Goal: Transaction & Acquisition: Download file/media

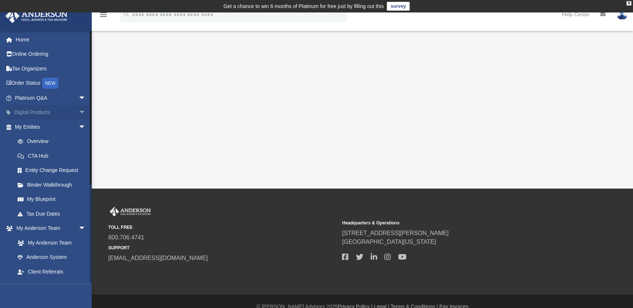
click at [79, 114] on span "arrow_drop_down" at bounding box center [86, 112] width 15 height 15
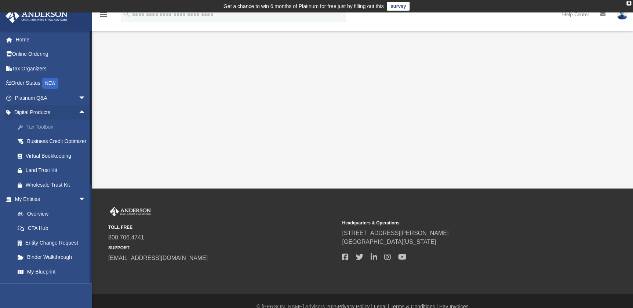
click at [36, 126] on div "Tax Toolbox" at bounding box center [57, 127] width 62 height 9
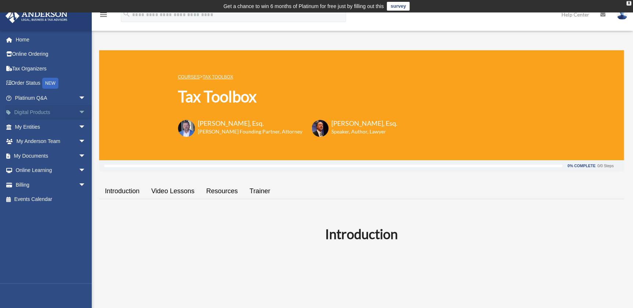
click at [51, 114] on link "Digital Products arrow_drop_down" at bounding box center [51, 112] width 92 height 15
click at [79, 113] on span "arrow_drop_down" at bounding box center [86, 112] width 15 height 15
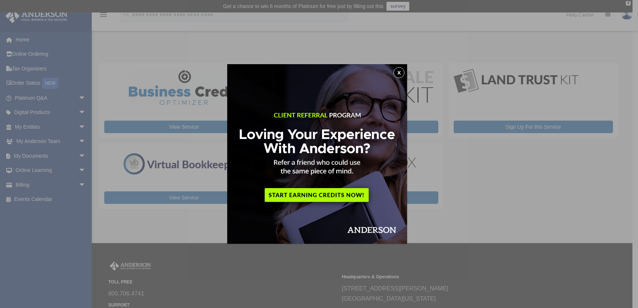
click at [401, 72] on button "x" at bounding box center [398, 72] width 11 height 11
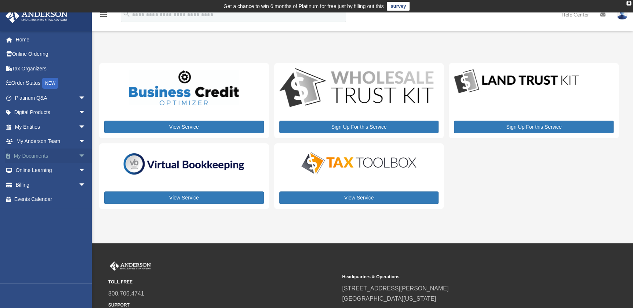
click at [80, 156] on span "arrow_drop_down" at bounding box center [86, 156] width 15 height 15
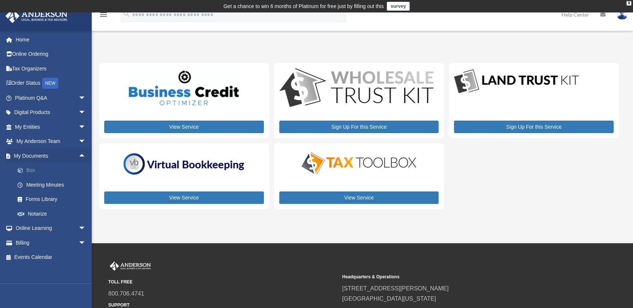
click at [31, 170] on link "Box" at bounding box center [53, 170] width 87 height 15
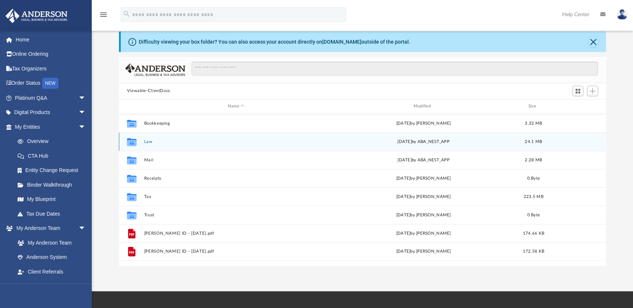
scroll to position [33, 0]
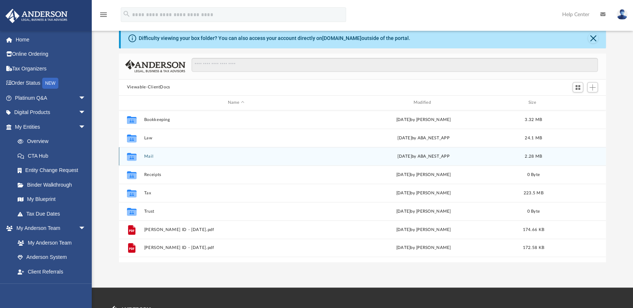
click at [147, 156] on button "Mail" at bounding box center [236, 156] width 184 height 5
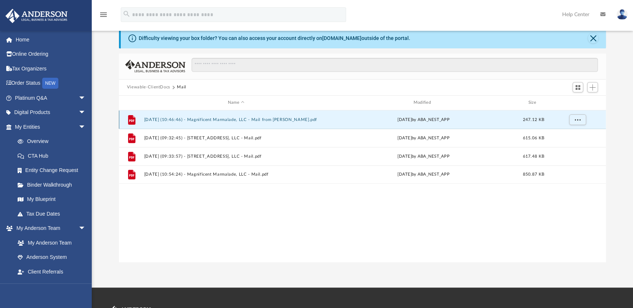
click at [280, 120] on button "2025.06.27 (10:46:46) - Magnificent Marmalade, LLC - Mail from Neil L. Betts.pdf" at bounding box center [236, 119] width 184 height 5
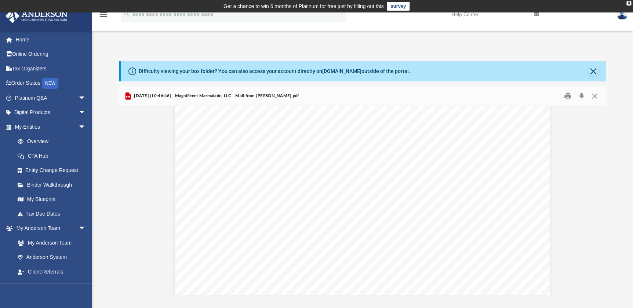
scroll to position [300, 0]
click at [578, 95] on button "Download" at bounding box center [581, 95] width 13 height 11
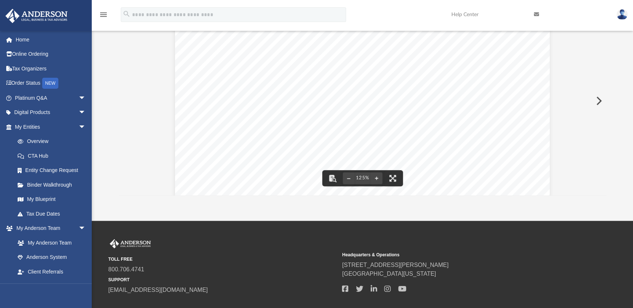
scroll to position [0, 0]
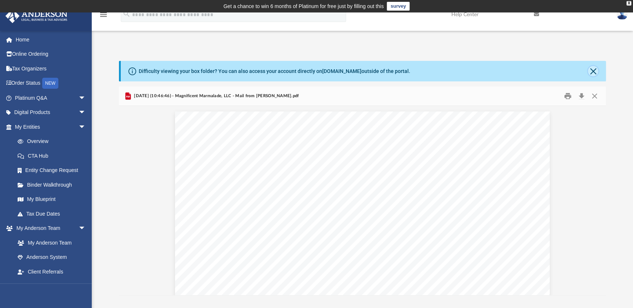
click at [593, 70] on button "Close" at bounding box center [593, 71] width 10 height 10
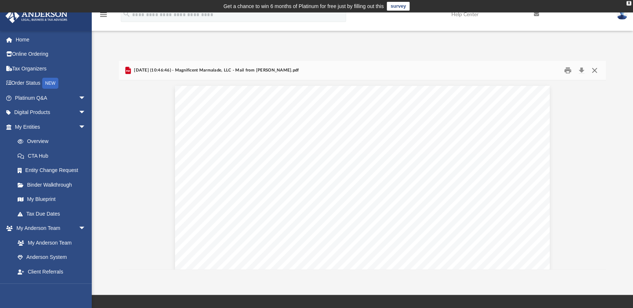
click at [593, 70] on button "Close" at bounding box center [594, 70] width 13 height 11
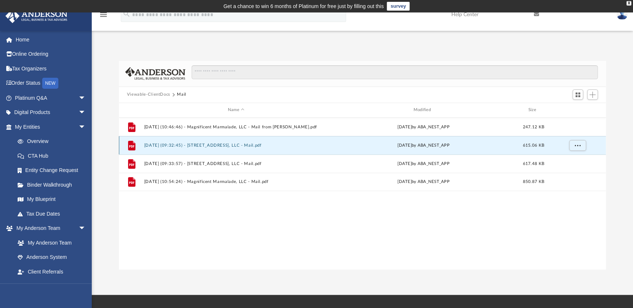
click at [234, 147] on button "2025.09.10 (09:32:45) - 316 Second St, LLC - Mail.pdf" at bounding box center [236, 145] width 184 height 5
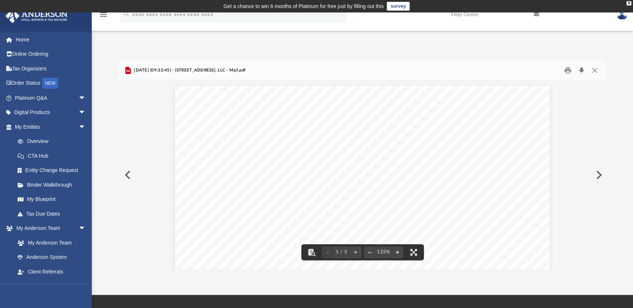
click at [580, 67] on button "Download" at bounding box center [581, 70] width 13 height 11
click at [414, 73] on div "2025.09.10 (09:32:45) - 316 Second St, LLC - Mail.pdf" at bounding box center [362, 70] width 487 height 19
click at [596, 72] on button "Close" at bounding box center [594, 70] width 13 height 11
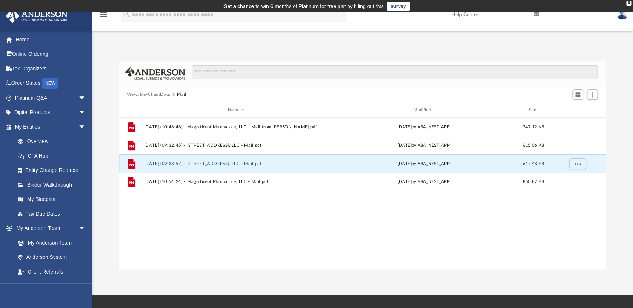
click at [242, 163] on button "2025.09.10 (09:33:57) - 310 Second St, LLC - Mail.pdf" at bounding box center [236, 163] width 184 height 5
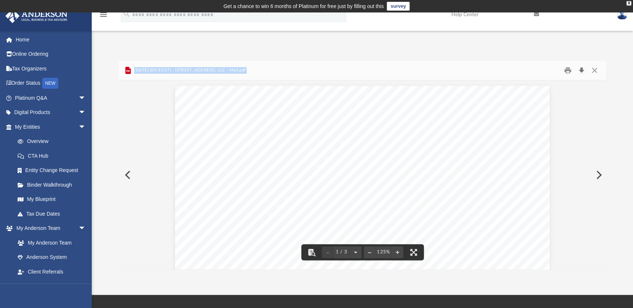
click at [579, 66] on button "Download" at bounding box center [581, 70] width 13 height 11
click at [304, 66] on div "2025.09.10 (09:33:57) - 310 Second St, LLC - Mail.pdf" at bounding box center [362, 70] width 487 height 19
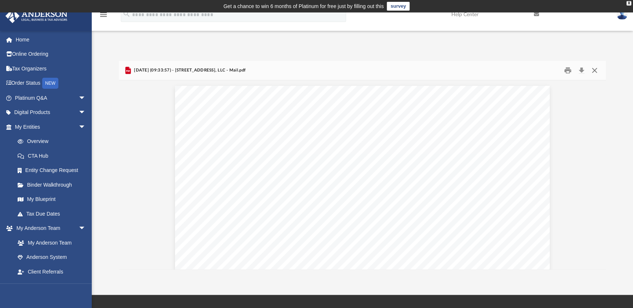
click at [591, 72] on button "Close" at bounding box center [594, 70] width 13 height 11
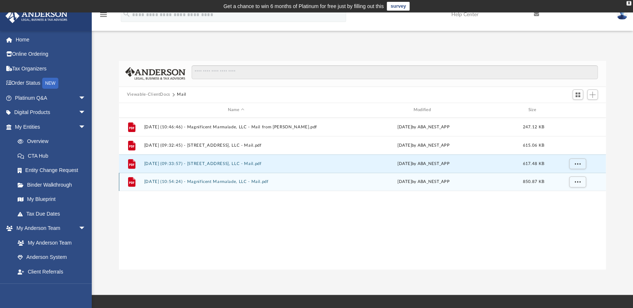
click at [227, 180] on button "2025.09.19 (10:54:24) - Magnificent Marmalade, LLC - Mail.pdf" at bounding box center [236, 181] width 184 height 5
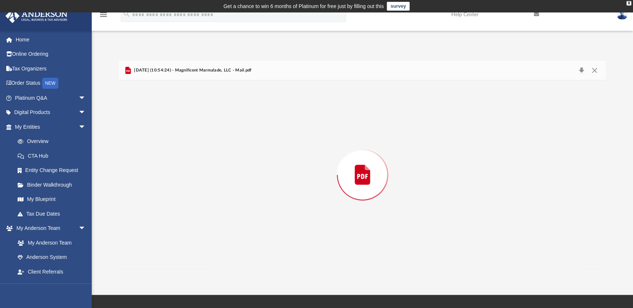
click at [227, 180] on div "Preview" at bounding box center [362, 174] width 487 height 189
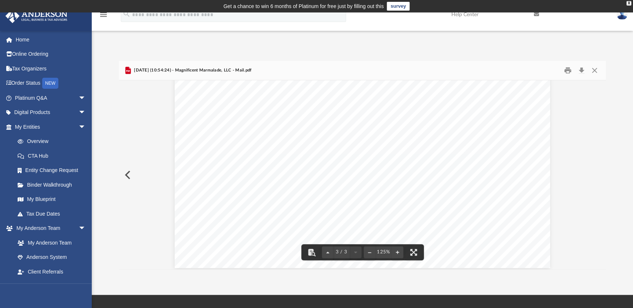
scroll to position [1285, 0]
click at [581, 71] on button "Download" at bounding box center [581, 70] width 13 height 11
click at [288, 122] on div "Page 3" at bounding box center [362, 24] width 375 height 481
